Goal: Find specific fact: Find specific fact

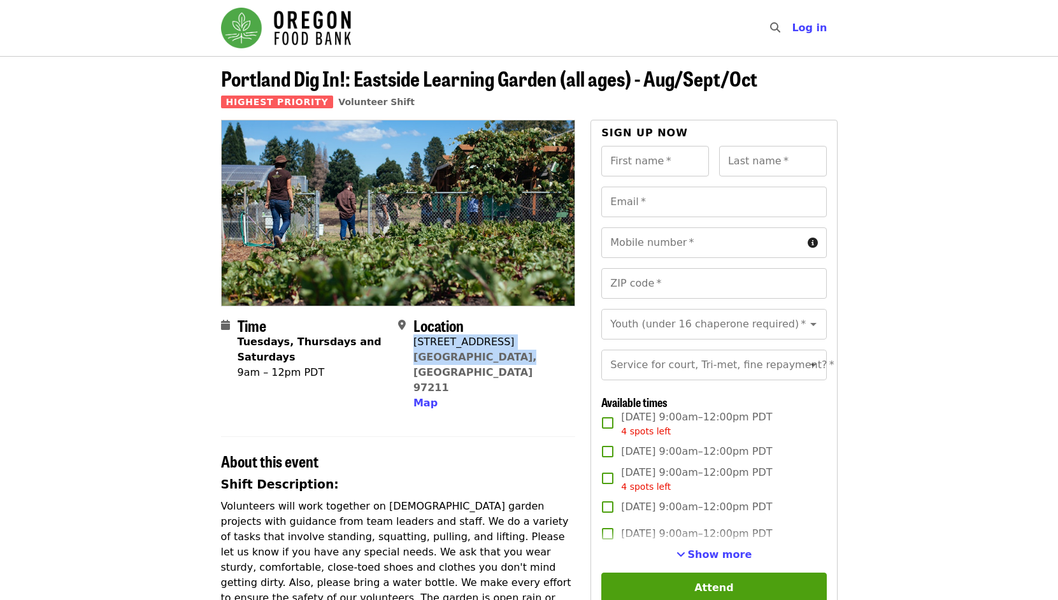
drag, startPoint x: 520, startPoint y: 355, endPoint x: 413, endPoint y: 344, distance: 107.5
click at [413, 344] on div "Location [STREET_ADDRESS][PERSON_NAME] Map" at bounding box center [481, 363] width 167 height 95
copy span "[STREET_ADDRESS][PERSON_NAME]"
click at [427, 397] on span "Map" at bounding box center [425, 403] width 24 height 12
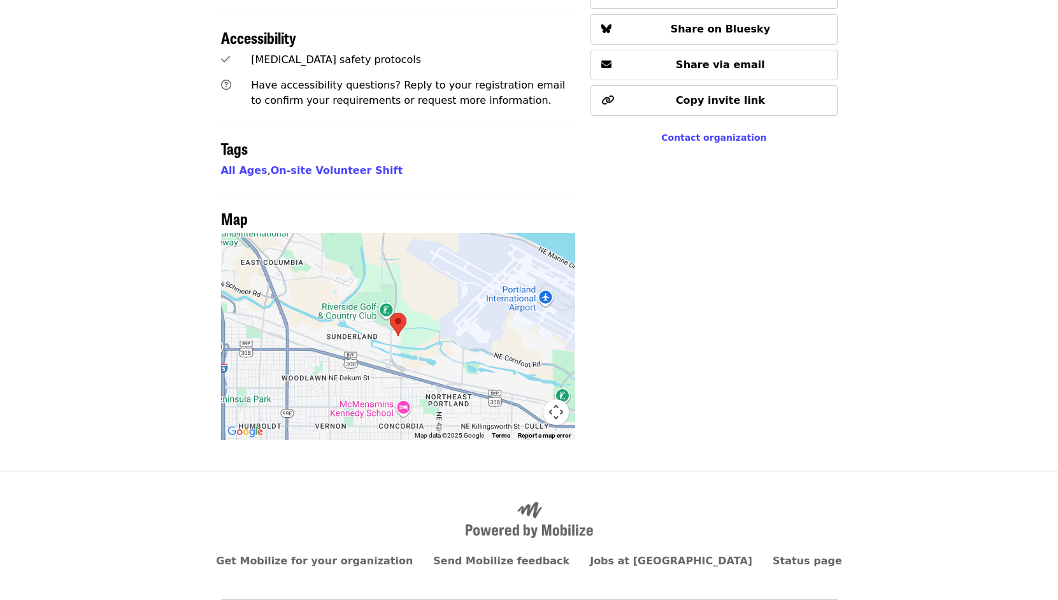
scroll to position [815, 0]
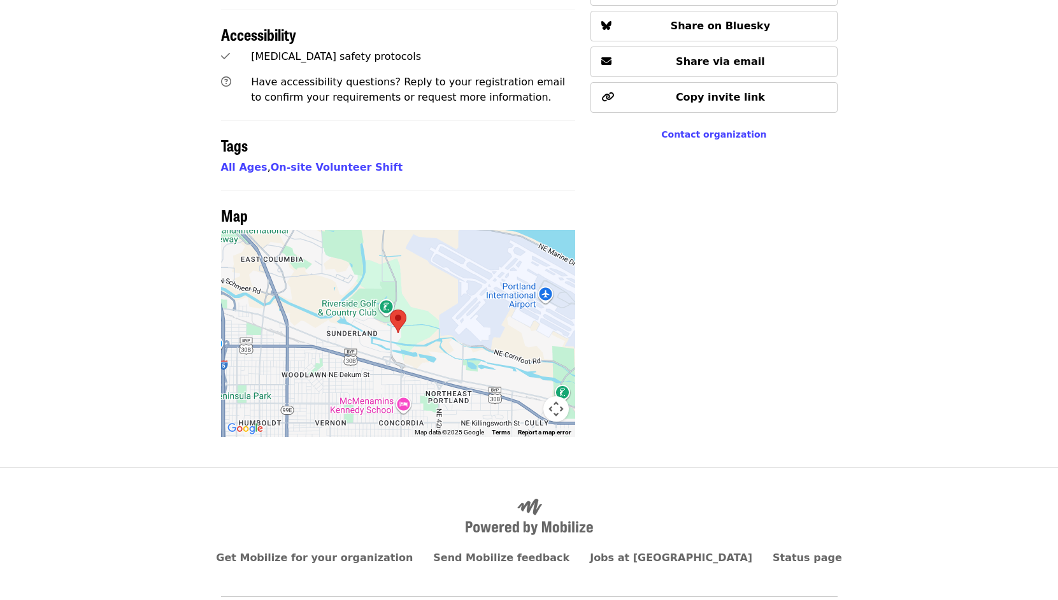
click at [436, 324] on div at bounding box center [398, 333] width 355 height 207
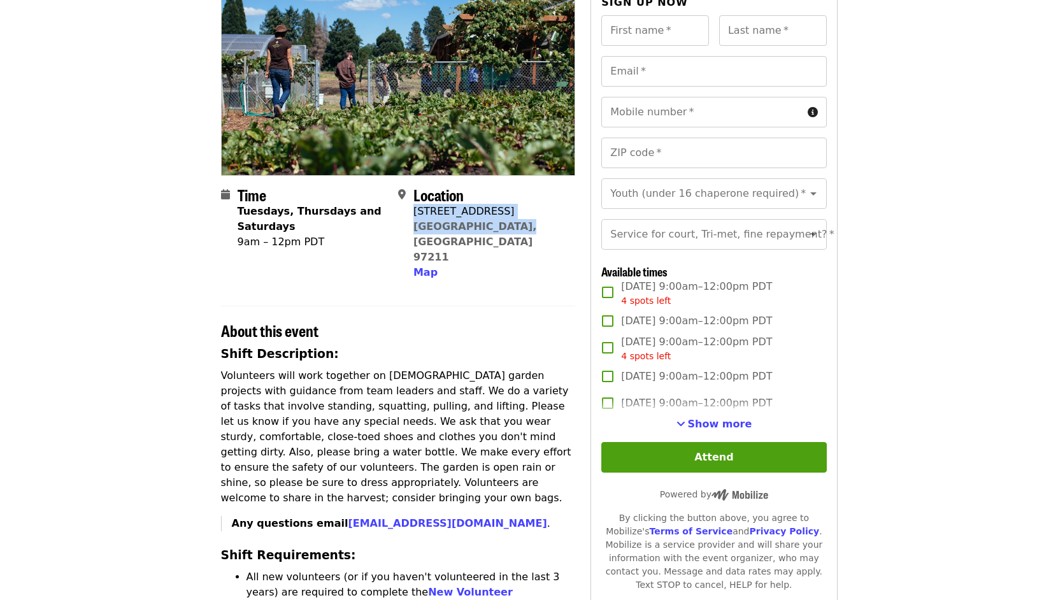
scroll to position [129, 0]
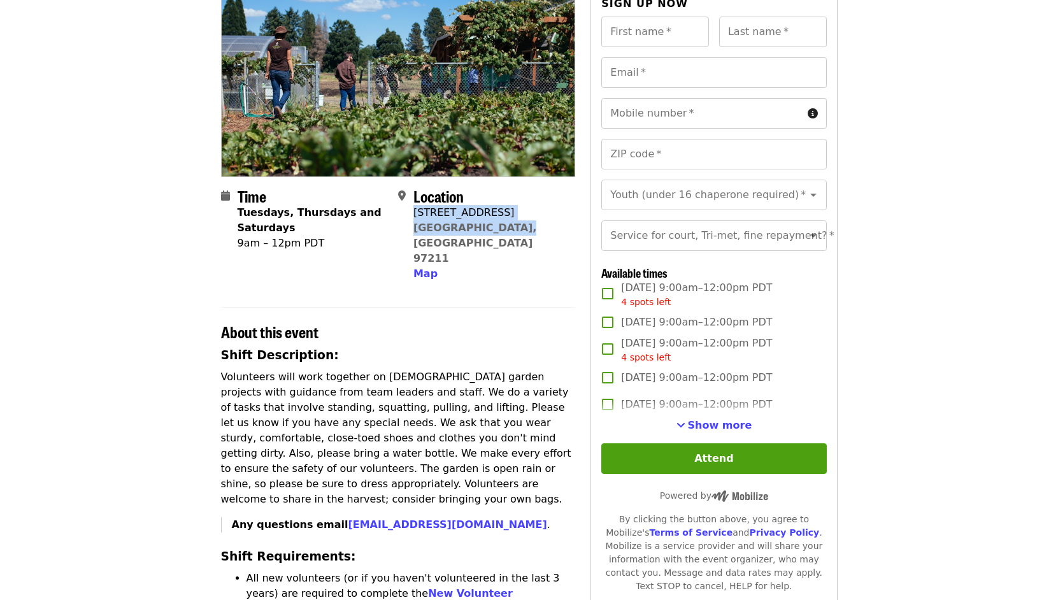
click at [530, 229] on div "Location [STREET_ADDRESS][PERSON_NAME] Map" at bounding box center [481, 234] width 167 height 95
drag, startPoint x: 515, startPoint y: 229, endPoint x: 413, endPoint y: 213, distance: 103.7
click at [413, 213] on div "Location [STREET_ADDRESS][PERSON_NAME] Map" at bounding box center [481, 234] width 167 height 95
copy span "[STREET_ADDRESS][PERSON_NAME]"
